Goal: Communication & Community: Answer question/provide support

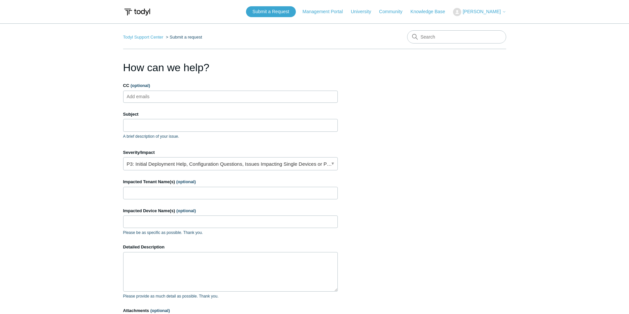
click at [502, 10] on icon at bounding box center [504, 12] width 4 height 4
click at [498, 21] on link "My Support Requests" at bounding box center [485, 26] width 64 height 12
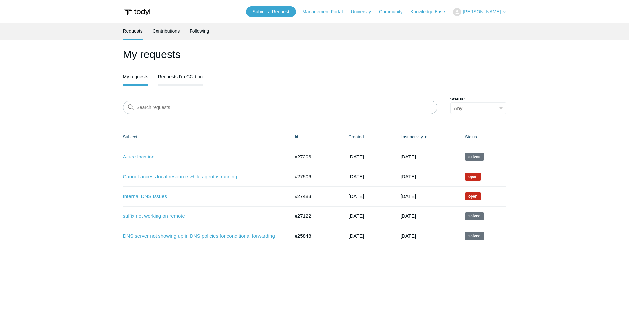
click at [183, 77] on link "Requests I'm CC'd on" at bounding box center [180, 76] width 45 height 14
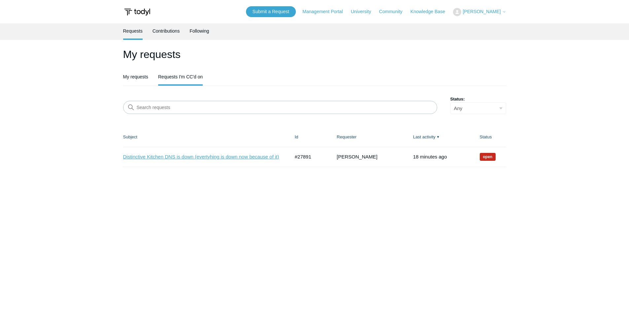
click at [174, 157] on link "Distinctive Kitchen DNS is down (evertyhing is down now because of it)" at bounding box center [201, 157] width 157 height 8
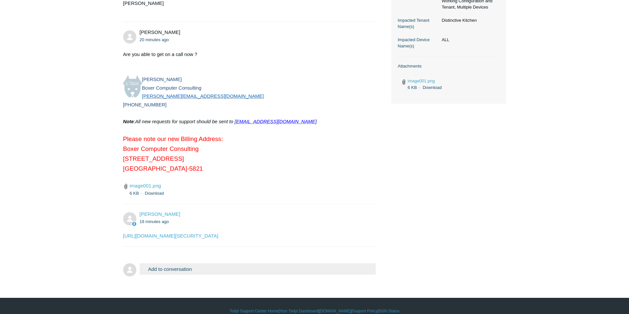
scroll to position [266, 0]
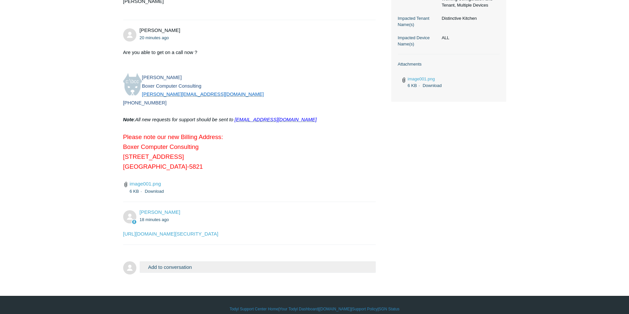
click at [164, 262] on button "Add to conversation" at bounding box center [258, 268] width 236 height 12
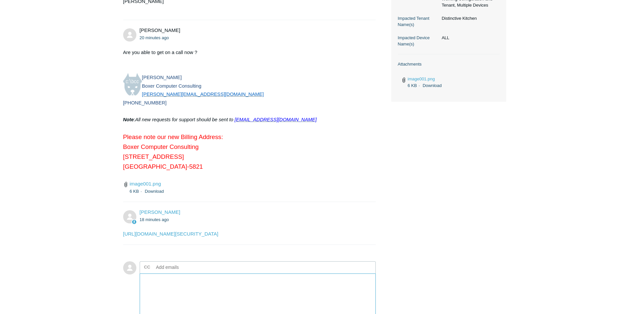
scroll to position [332, 0]
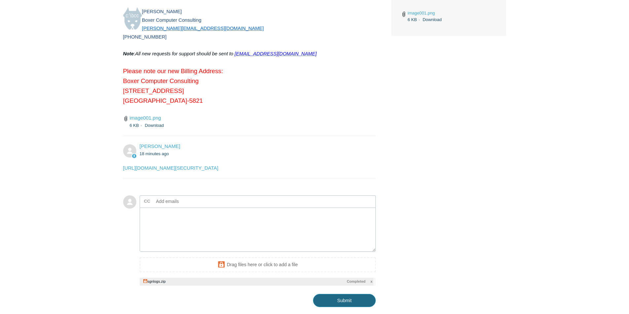
click at [341, 295] on input "Submit" at bounding box center [344, 300] width 63 height 13
type textarea "This ticket includes a secure attachment. Use this link to access the attached …"
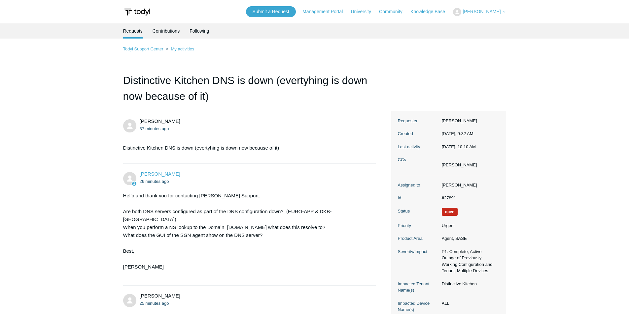
click at [13, 275] on main "Requests Contributions Following Todyl Support Center My activities Distinctive…" at bounding box center [314, 313] width 629 height 580
click at [97, 261] on main "Requests Contributions Following Todyl Support Center My activities Distinctive…" at bounding box center [314, 313] width 629 height 580
